Goal: Information Seeking & Learning: Compare options

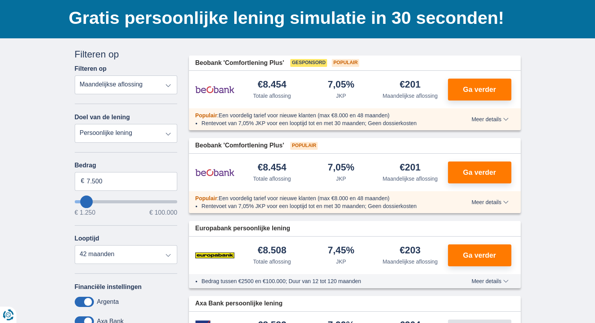
scroll to position [39, 0]
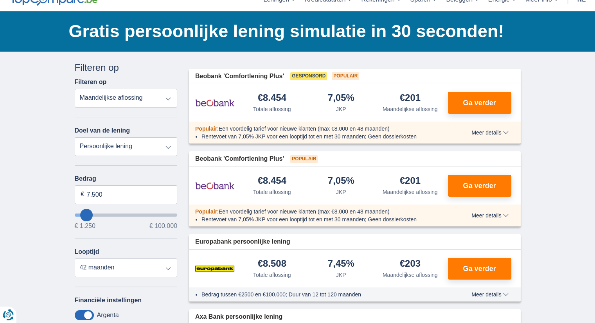
click at [324, 108] on div "7,05% JKP" at bounding box center [341, 103] width 69 height 20
click at [235, 103] on div at bounding box center [216, 103] width 42 height 20
click at [471, 99] on span "Ga verder" at bounding box center [479, 102] width 33 height 7
type input "9.250"
type input "10250"
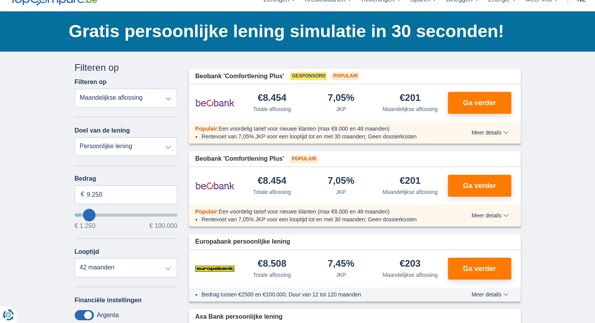
type input "10.250"
select select "60"
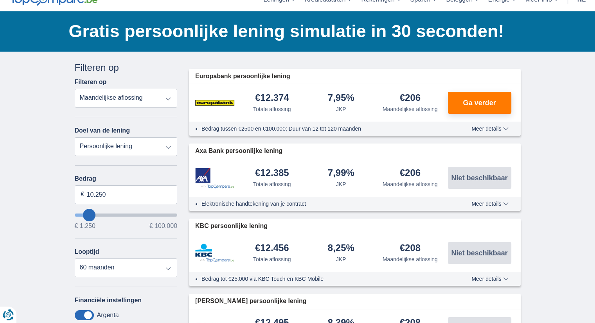
type input "11.250"
type input "11250"
type input "12.250"
type input "13250"
type input "15.250"
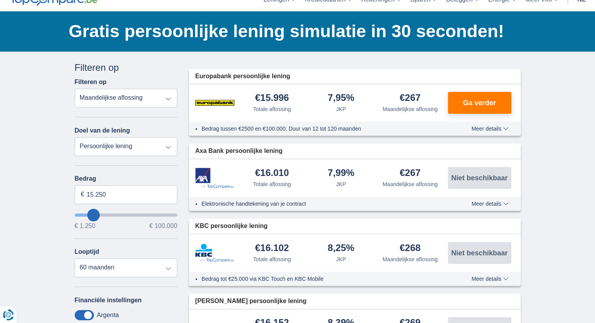
type input "17250"
type input "17.250"
select select "84"
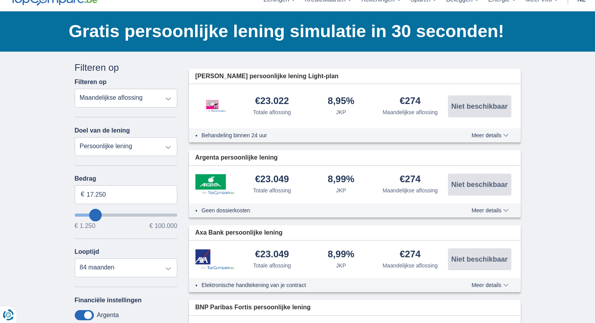
type input "32.250"
type input "32250"
select select "120"
type input "32250"
click at [109, 214] on input "wantToBorrow" at bounding box center [126, 215] width 103 height 3
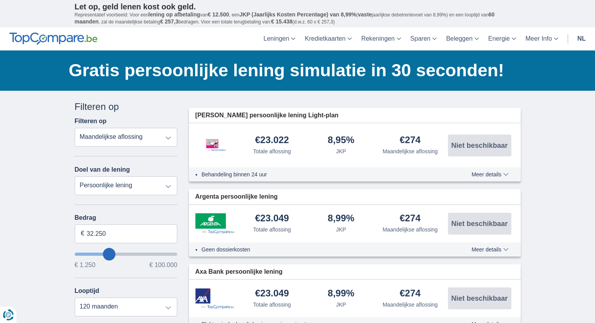
click at [119, 212] on div "Annuleren Filters Filteren op Filteren op Totale aflossing JKP Maandelijkse afl…" at bounding box center [126, 280] width 103 height 360
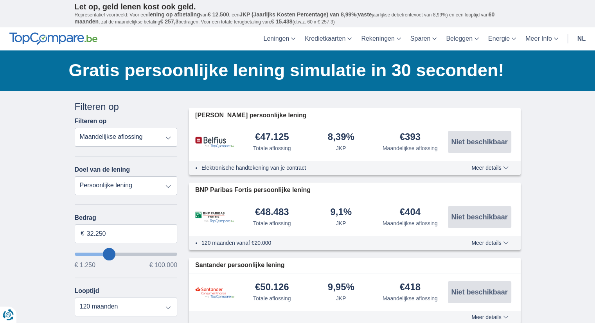
type input "61.250"
type input "61250"
click at [135, 253] on input "wantToBorrow" at bounding box center [126, 254] width 103 height 3
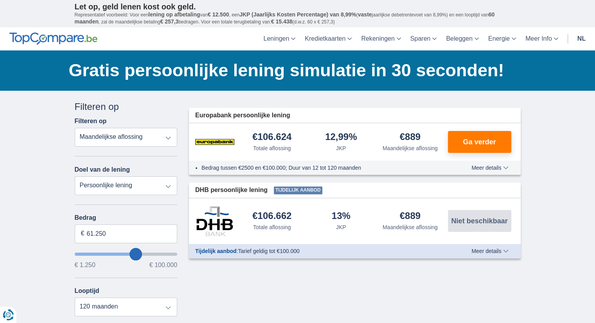
type input "63.250"
type input "62250"
type input "62.250"
click at [470, 133] on button "Ga verder" at bounding box center [479, 142] width 63 height 22
